Goal: Task Accomplishment & Management: Complete application form

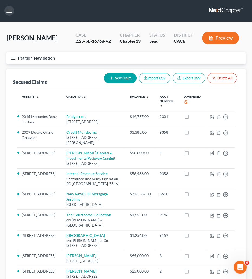
click at [7, 8] on button "button" at bounding box center [9, 11] width 10 height 10
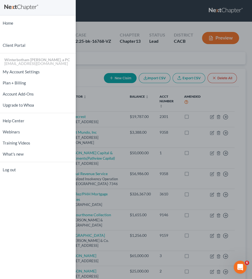
click at [220, 11] on div "Home New Case Client Portal Winterbotham Parham Teeple, a PC jessicas@4bankrupt…" at bounding box center [126, 139] width 252 height 279
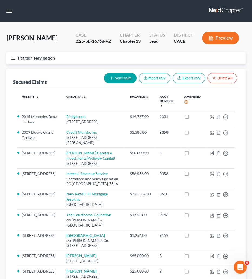
click at [221, 9] on link at bounding box center [226, 11] width 35 height 10
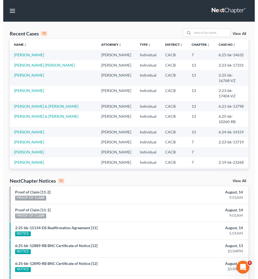
scroll to position [37, 0]
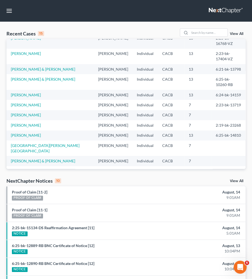
click at [36, 168] on link "Golden TLC Plus Corp." at bounding box center [30, 170] width 38 height 5
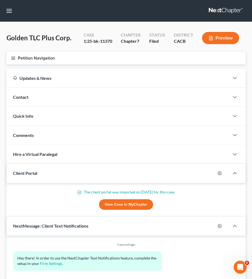
click at [15, 55] on button "Petition Navigation" at bounding box center [125, 58] width 239 height 12
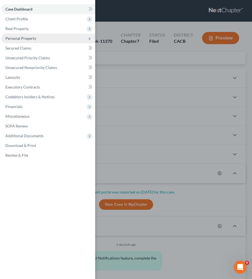
click at [30, 40] on span "Personal Property" at bounding box center [20, 38] width 31 height 5
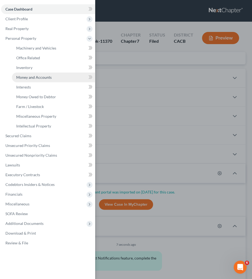
click at [35, 80] on link "Money and Accounts" at bounding box center [53, 77] width 83 height 10
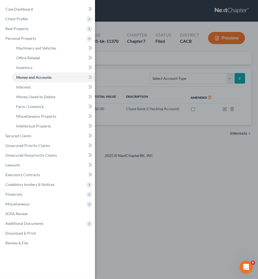
click at [175, 160] on div "Case Dashboard Payments Invoices Payments Payments Credit Report Client Profile" at bounding box center [129, 139] width 258 height 279
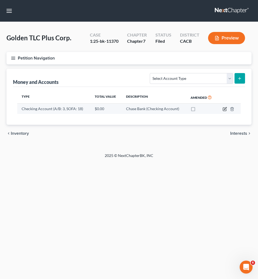
click at [223, 110] on icon "button" at bounding box center [224, 109] width 3 height 3
select select "36"
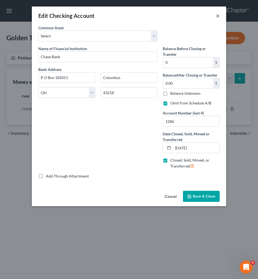
click at [217, 16] on button "×" at bounding box center [218, 15] width 4 height 6
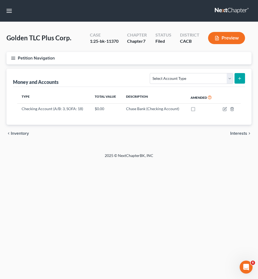
click at [236, 11] on link at bounding box center [232, 11] width 35 height 10
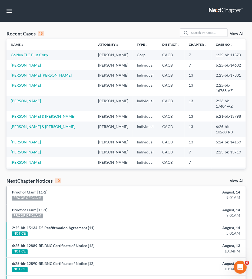
click at [27, 86] on link "[PERSON_NAME]" at bounding box center [26, 85] width 30 height 5
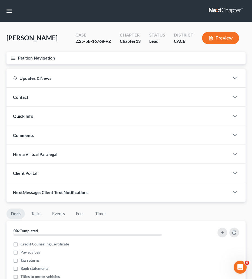
click at [12, 59] on line "button" at bounding box center [13, 59] width 4 height 0
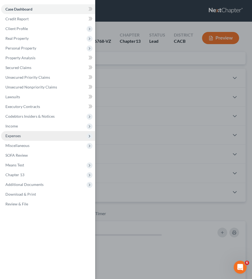
click at [14, 138] on span "Expenses" at bounding box center [48, 136] width 94 height 10
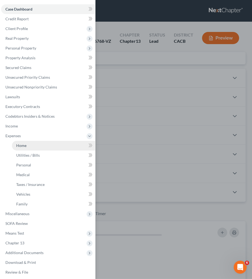
click at [17, 146] on span "Home" at bounding box center [21, 145] width 10 height 5
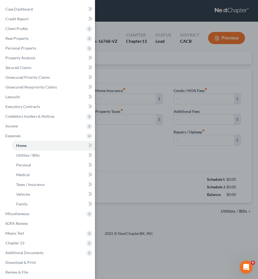
type input "2,103.00"
type input "0.00"
radio input "true"
type input "0.00"
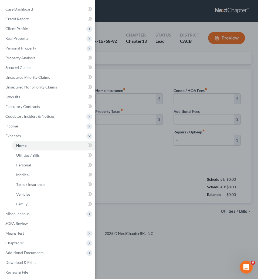
type input "0.00"
click at [140, 10] on div "Case Dashboard Payments Invoices Payments Payments Credit Report Client Profile" at bounding box center [129, 139] width 258 height 279
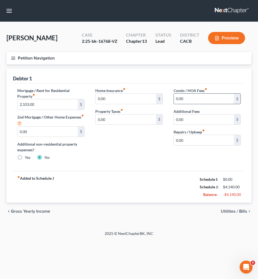
click at [199, 98] on input "0.00" at bounding box center [204, 98] width 60 height 10
click at [154, 200] on div "fiber_manual_record Added to Schedule J Schedule I: $0.00 Schedule J: $4,140.00…" at bounding box center [129, 187] width 232 height 32
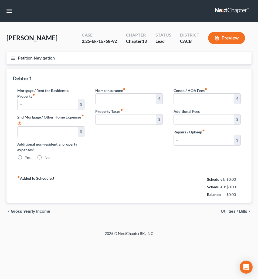
type input "2,103.00"
type input "0.00"
radio input "true"
type input "0.00"
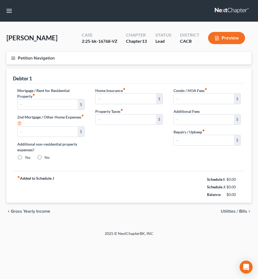
type input "0.00"
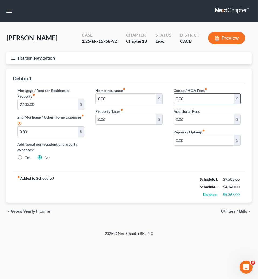
click at [191, 99] on input "0.00" at bounding box center [204, 98] width 60 height 10
type input "137"
click at [129, 192] on div "fiber_manual_record Added to Schedule J Schedule I: $9,503.00 Schedule J: $4,27…" at bounding box center [129, 187] width 232 height 32
click at [241, 212] on span "Utilities / Bills" at bounding box center [234, 211] width 26 height 4
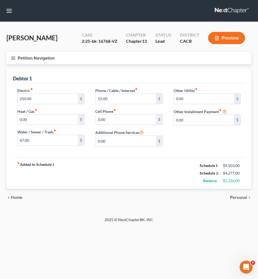
click at [242, 193] on div "chevron_left Home Personal chevron_right" at bounding box center [128, 197] width 245 height 17
click at [241, 198] on span "Personal" at bounding box center [238, 197] width 17 height 4
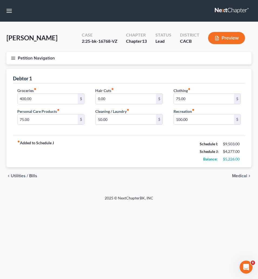
click at [241, 177] on span "Medical" at bounding box center [239, 175] width 15 height 4
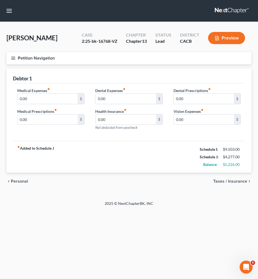
click at [241, 177] on div "chevron_left Personal Taxes / Insurance chevron_right" at bounding box center [128, 180] width 245 height 17
click at [240, 181] on span "Taxes / Insurance" at bounding box center [230, 181] width 34 height 4
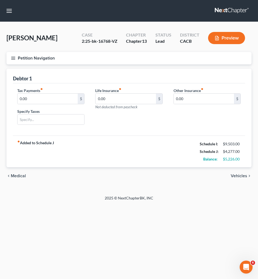
click at [243, 176] on span "Vehicles" at bounding box center [239, 175] width 16 height 4
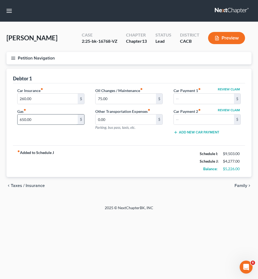
drag, startPoint x: 42, startPoint y: 119, endPoint x: 72, endPoint y: 124, distance: 30.7
click at [72, 124] on input "650.00" at bounding box center [48, 119] width 60 height 10
type input "510"
click at [30, 185] on span "Taxes / Insurance" at bounding box center [28, 185] width 34 height 4
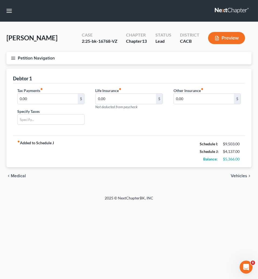
click at [16, 177] on span "Medical" at bounding box center [18, 175] width 15 height 4
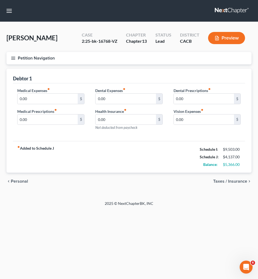
click at [16, 177] on div "chevron_left Personal Taxes / Insurance chevron_right" at bounding box center [128, 180] width 245 height 17
click at [14, 182] on span "Personal" at bounding box center [19, 181] width 17 height 4
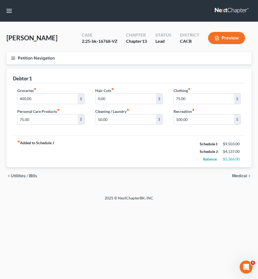
click at [14, 182] on div "chevron_left Utilities / Bills Medical chevron_right" at bounding box center [128, 175] width 245 height 17
click at [15, 175] on span "Utilities / Bills" at bounding box center [24, 175] width 26 height 4
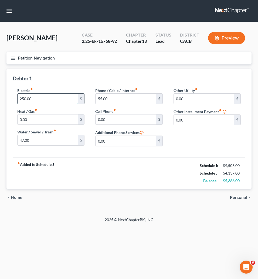
drag, startPoint x: 33, startPoint y: 96, endPoint x: 28, endPoint y: 98, distance: 5.2
click at [28, 98] on input "250.00" at bounding box center [48, 98] width 60 height 10
drag, startPoint x: 36, startPoint y: 96, endPoint x: 22, endPoint y: 97, distance: 14.1
click at [22, 97] on input "250.00" at bounding box center [48, 98] width 60 height 10
click at [48, 208] on div "Petition Navigation Case Dashboard Payments Invoices Payments Payments Credit R…" at bounding box center [128, 131] width 245 height 158
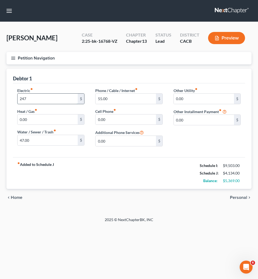
drag, startPoint x: 28, startPoint y: 97, endPoint x: 24, endPoint y: 97, distance: 3.5
click at [24, 97] on input "247" at bounding box center [48, 98] width 60 height 10
drag, startPoint x: 28, startPoint y: 97, endPoint x: 25, endPoint y: 98, distance: 3.7
click at [25, 98] on input "247" at bounding box center [48, 98] width 60 height 10
type input "241"
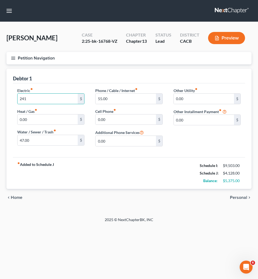
click at [93, 201] on div "chevron_left Home Personal chevron_right" at bounding box center [128, 197] width 245 height 17
drag, startPoint x: 36, startPoint y: 97, endPoint x: 31, endPoint y: 98, distance: 5.2
click at [31, 98] on input "241" at bounding box center [48, 98] width 60 height 10
type input "253"
click at [133, 234] on div "Home New Case Client Portal Winterbotham [PERSON_NAME], a PC [EMAIL_ADDRESS][DO…" at bounding box center [129, 139] width 258 height 279
